Goal: Find specific page/section: Find specific page/section

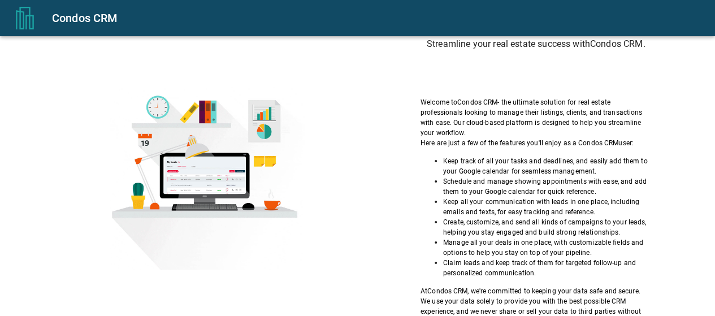
click at [409, 71] on div "Condos CRM Streamline your real estate success with Condos CRM . Welcome to Con…" at bounding box center [536, 176] width 302 height 343
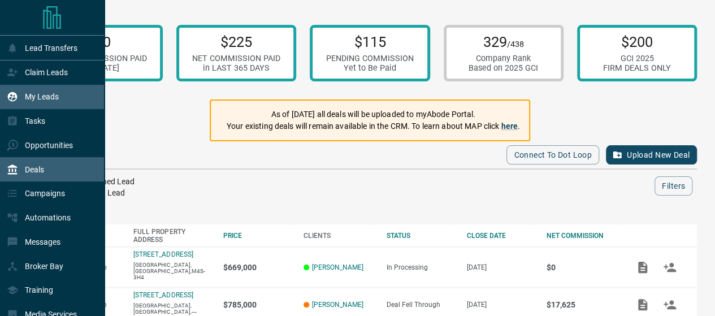
click at [41, 97] on p "My Leads" at bounding box center [42, 96] width 34 height 9
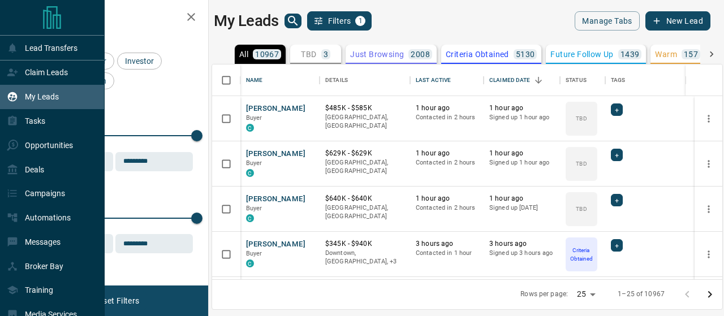
scroll to position [207, 502]
click at [50, 50] on p "Lead Transfers" at bounding box center [51, 48] width 53 height 9
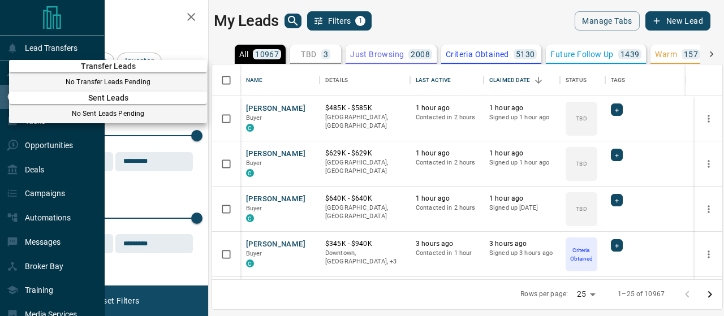
click at [54, 40] on div at bounding box center [362, 158] width 724 height 316
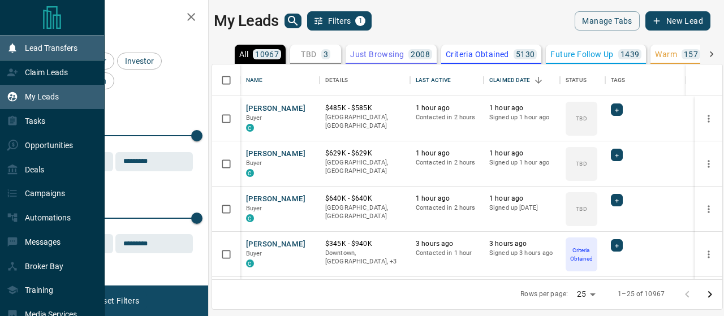
click at [55, 51] on p "Lead Transfers" at bounding box center [51, 48] width 53 height 9
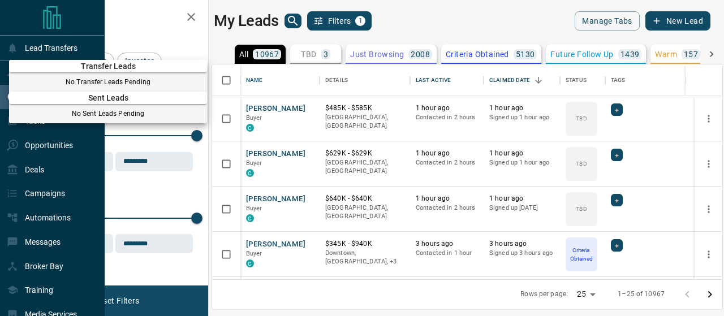
click at [115, 18] on div at bounding box center [362, 158] width 724 height 316
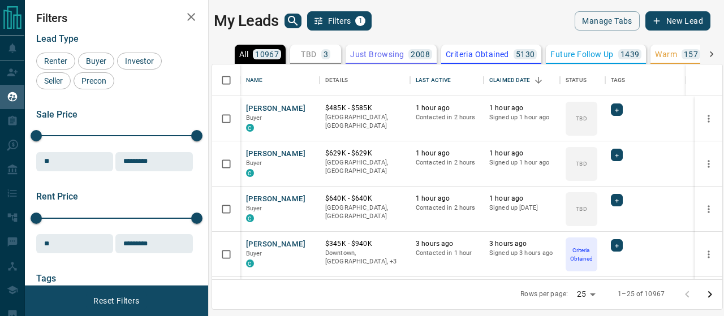
drag, startPoint x: 723, startPoint y: 120, endPoint x: 723, endPoint y: 137, distance: 17.5
click at [715, 137] on div "My Leads Filters 1 Manage Tabs New Lead All 10967 TBD 3 Do Not Contact - Not Re…" at bounding box center [374, 151] width 699 height 302
click at [290, 24] on icon "search button" at bounding box center [293, 21] width 14 height 14
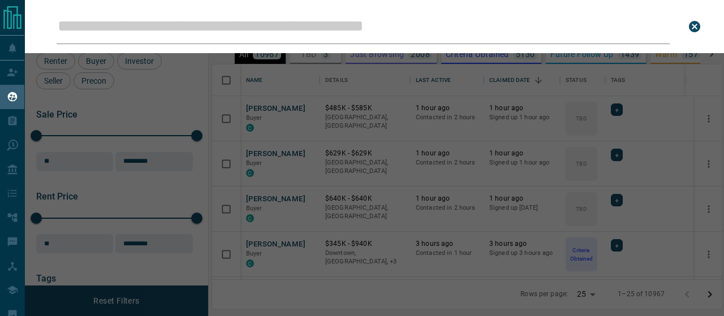
type input "*********"
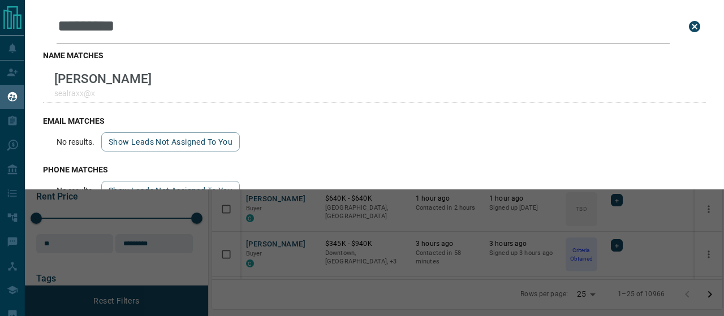
click at [689, 29] on icon "close search bar" at bounding box center [694, 26] width 11 height 11
